Goal: Information Seeking & Learning: Understand process/instructions

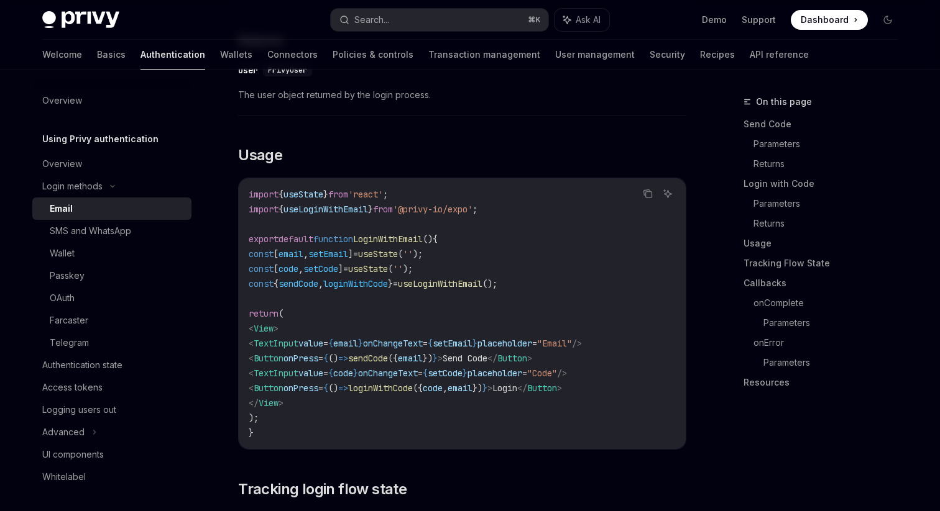
scroll to position [1099, 0]
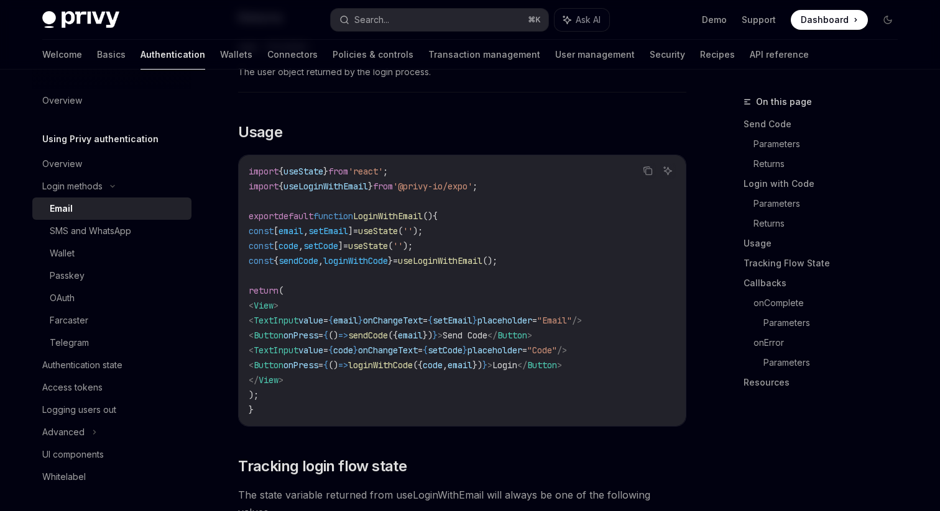
click at [373, 298] on code "import { useState } from 'react' ; import { useLoginWithEmail } from '@privy-io…" at bounding box center [462, 291] width 427 height 254
click at [423, 316] on span "onChangeText" at bounding box center [393, 320] width 60 height 11
click at [105, 302] on div "OAuth" at bounding box center [117, 298] width 134 height 15
type textarea "*"
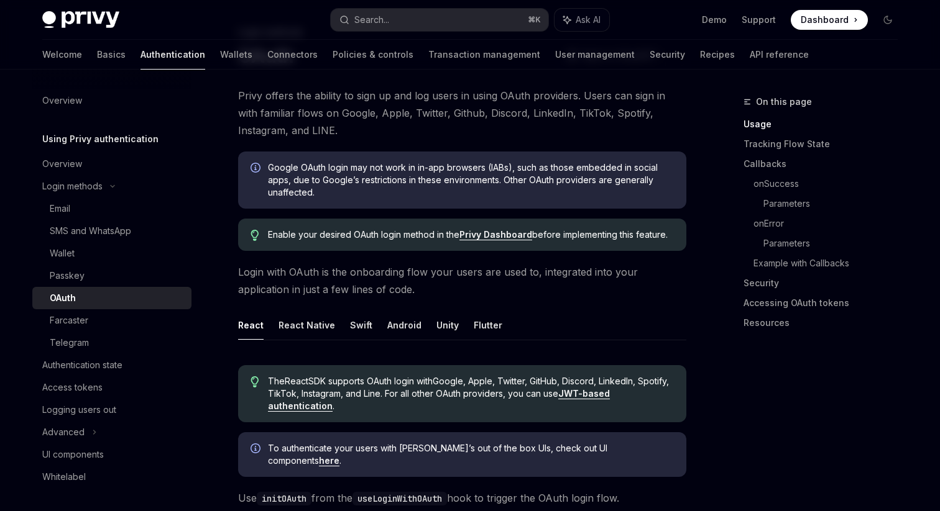
scroll to position [93, 0]
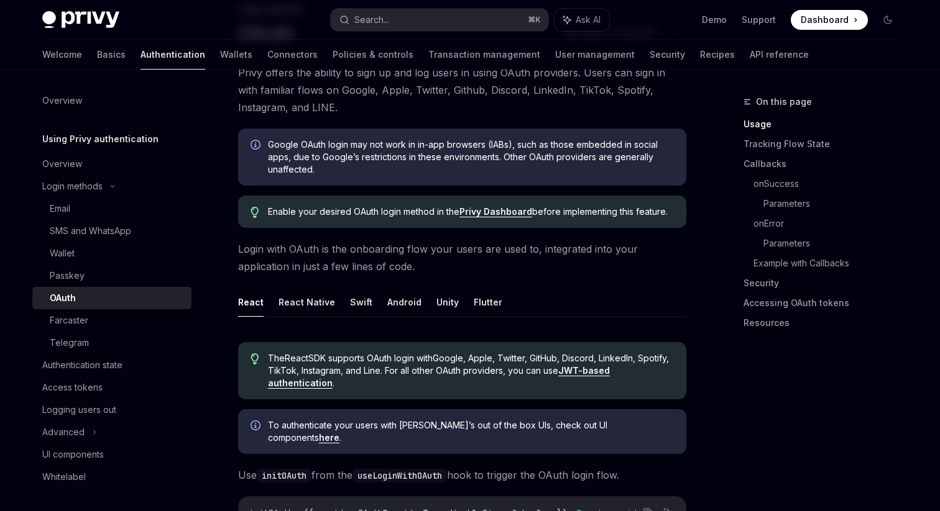
click at [497, 211] on link "Privy Dashboard" at bounding box center [495, 211] width 73 height 11
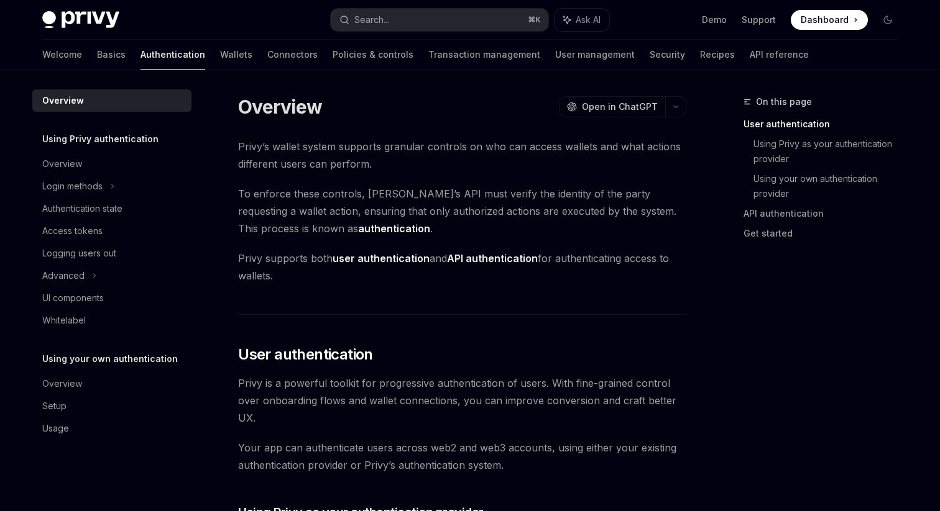
scroll to position [282, 0]
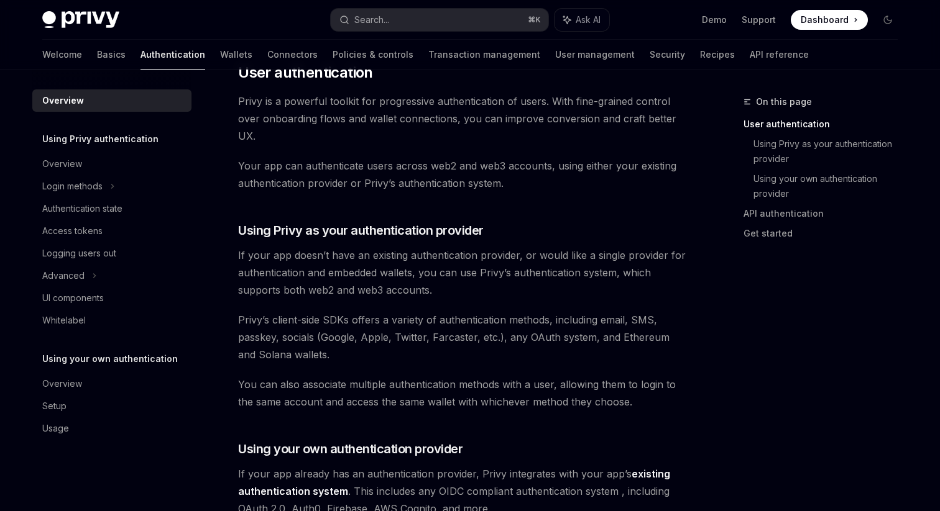
type textarea "*"
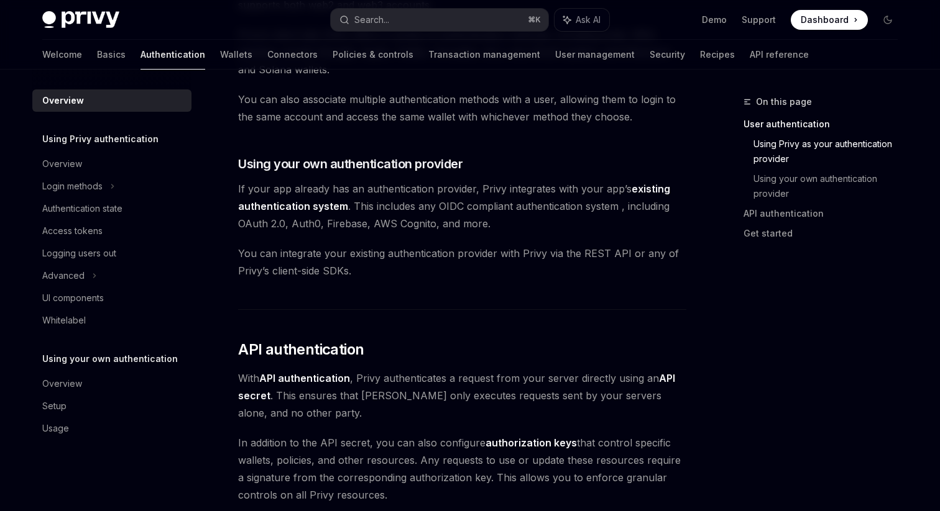
scroll to position [0, 0]
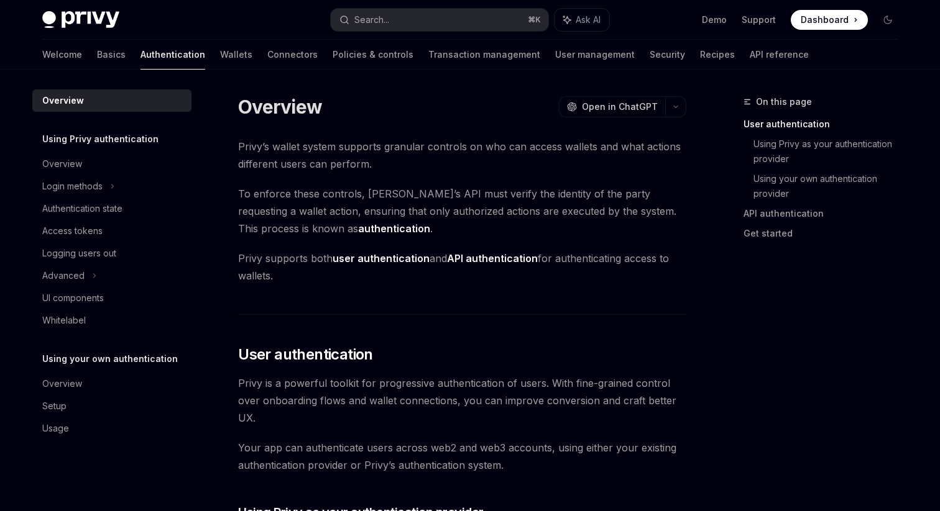
click at [495, 260] on strong "API authentication" at bounding box center [492, 258] width 91 height 12
click at [490, 264] on strong "API authentication" at bounding box center [492, 258] width 91 height 12
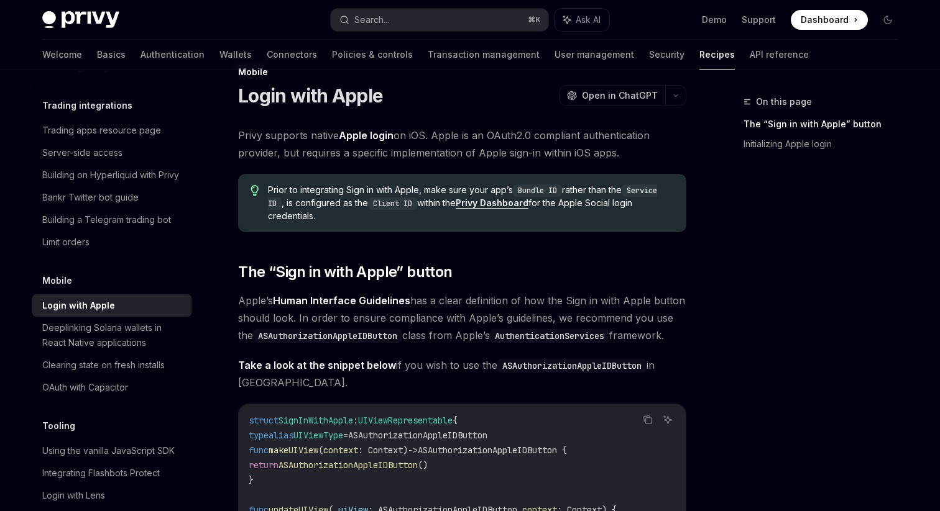
scroll to position [34, 0]
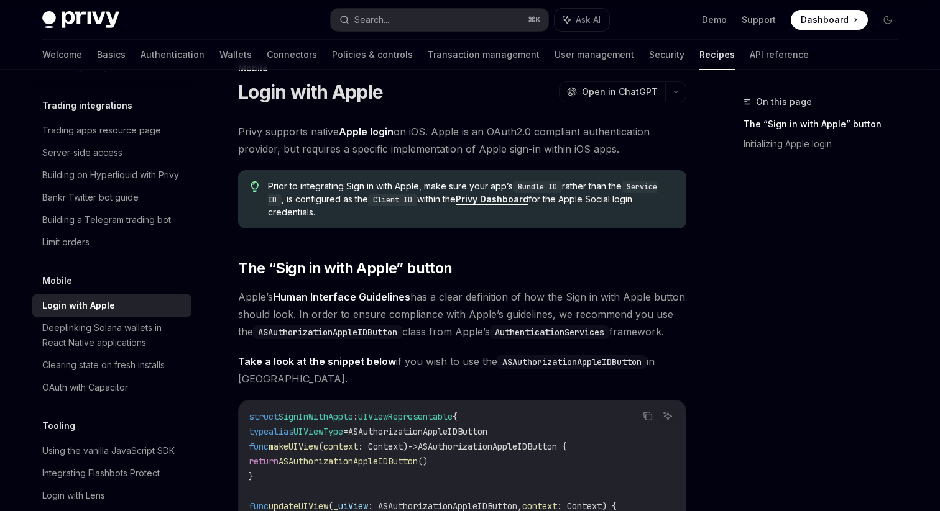
click at [544, 188] on code "Bundle ID" at bounding box center [537, 187] width 49 height 12
click at [651, 188] on code "Service ID" at bounding box center [462, 193] width 389 height 25
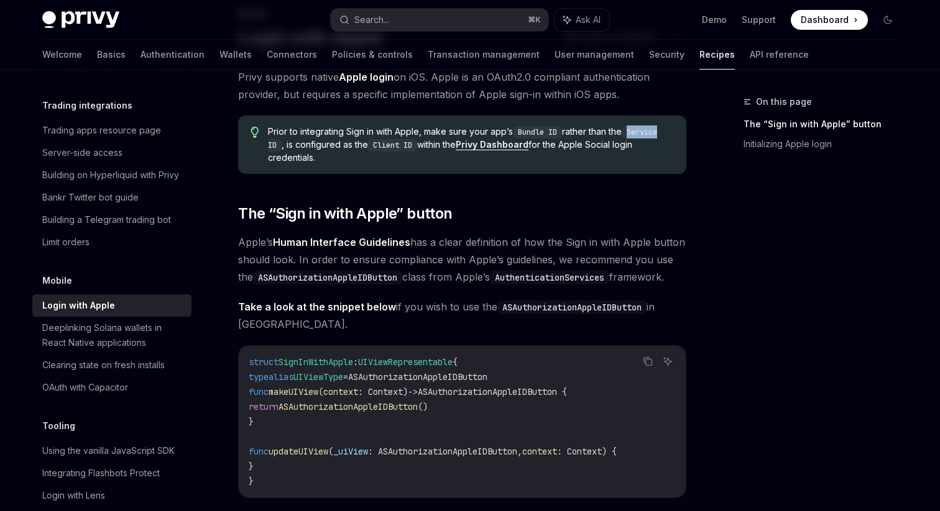
scroll to position [0, 0]
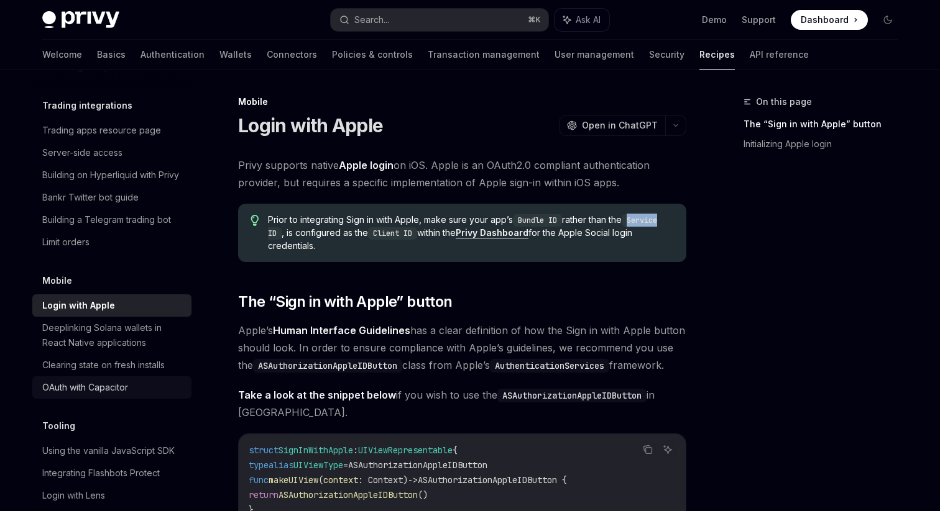
click at [121, 380] on div "OAuth with Capacitor" at bounding box center [85, 387] width 86 height 15
type textarea "*"
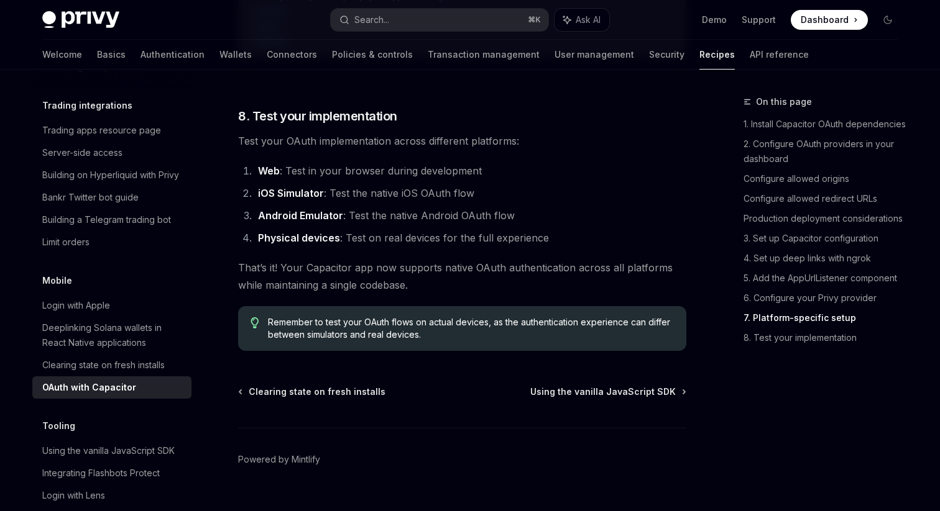
scroll to position [3604, 0]
